Goal: Information Seeking & Learning: Find specific fact

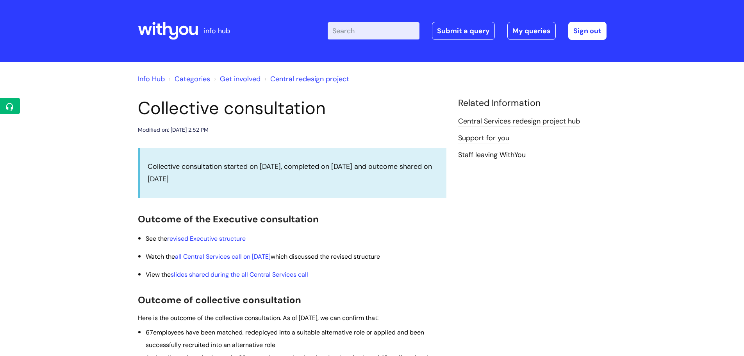
scroll to position [342, 0]
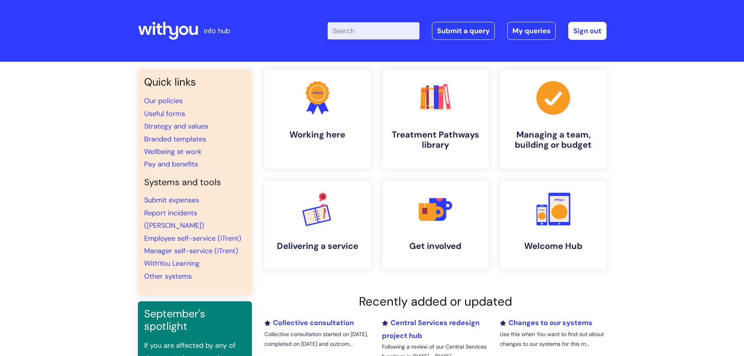
click at [350, 26] on input "Enter your search term here..." at bounding box center [374, 30] width 92 height 17
click at [373, 34] on input "Enter your search term here..." at bounding box center [374, 30] width 92 height 17
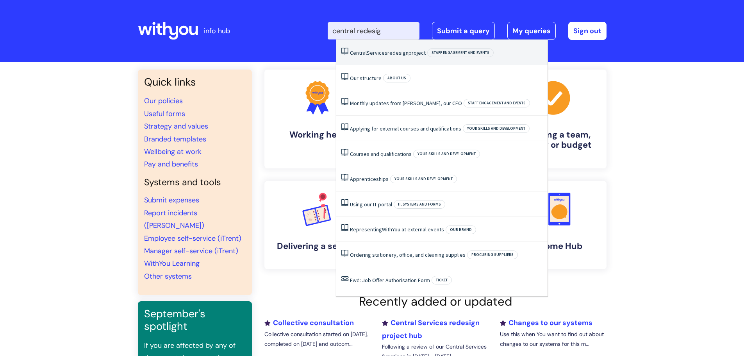
type input "central redesign"
